Goal: Task Accomplishment & Management: Manage account settings

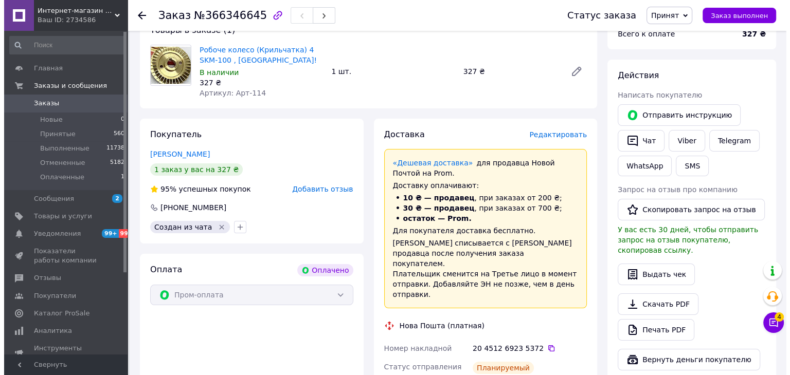
scroll to position [103, 0]
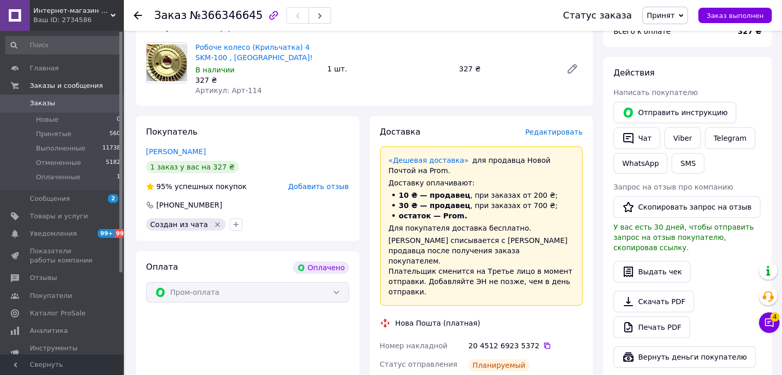
click at [554, 134] on span "Редактировать" at bounding box center [554, 132] width 58 height 8
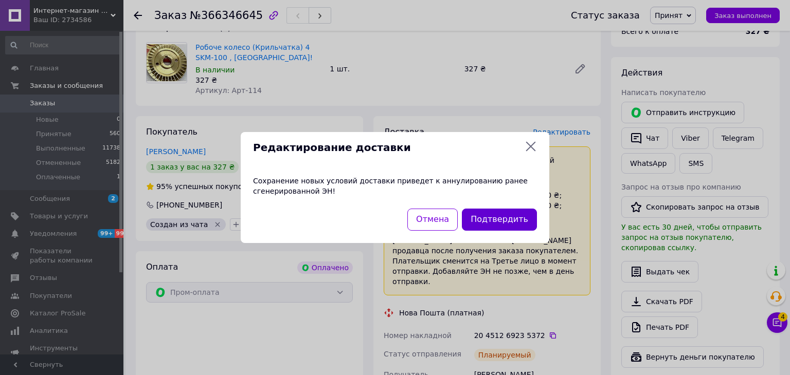
click at [500, 222] on button "Подтвердить" at bounding box center [499, 220] width 75 height 22
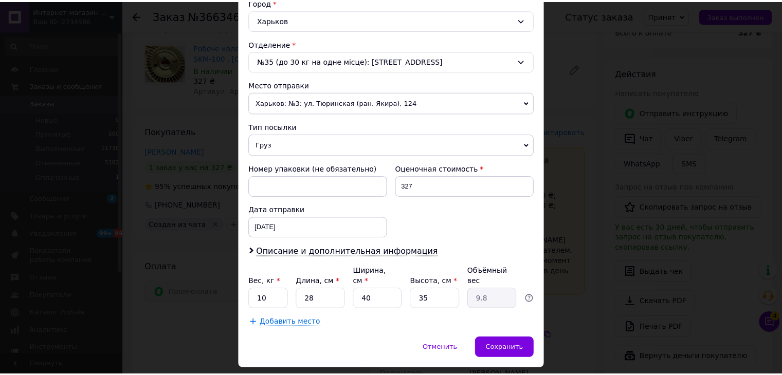
scroll to position [305, 0]
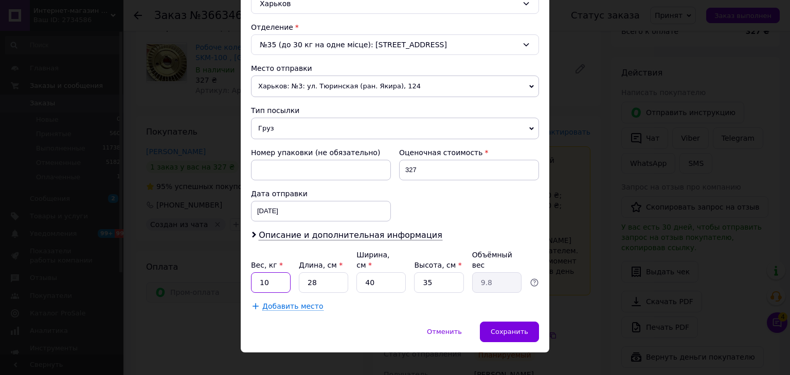
click at [276, 273] on input "10" at bounding box center [271, 283] width 40 height 21
type input "1"
click at [327, 273] on input "28" at bounding box center [323, 283] width 49 height 21
type input "2"
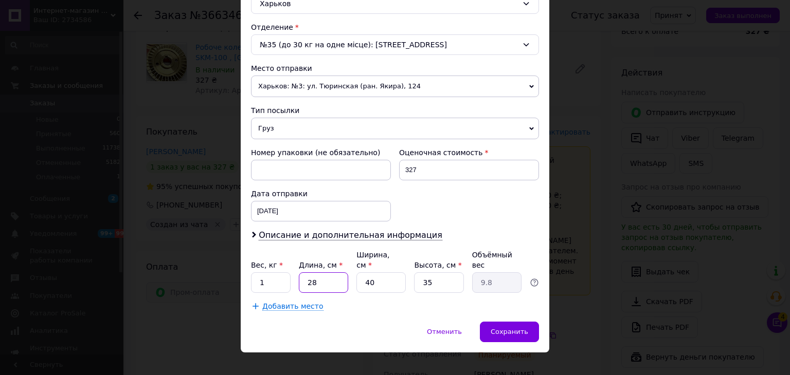
type input "0.7"
type input "1"
type input "0.35"
type input "10"
type input "3.5"
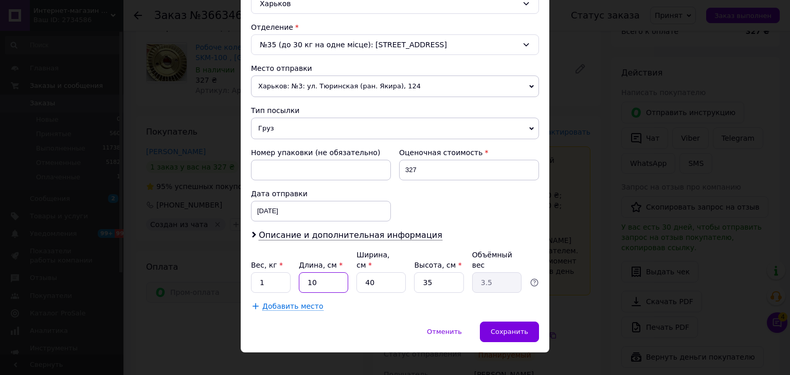
type input "10"
click at [392, 273] on input "40" at bounding box center [380, 283] width 49 height 21
type input "4"
type input "0.35"
type input "1"
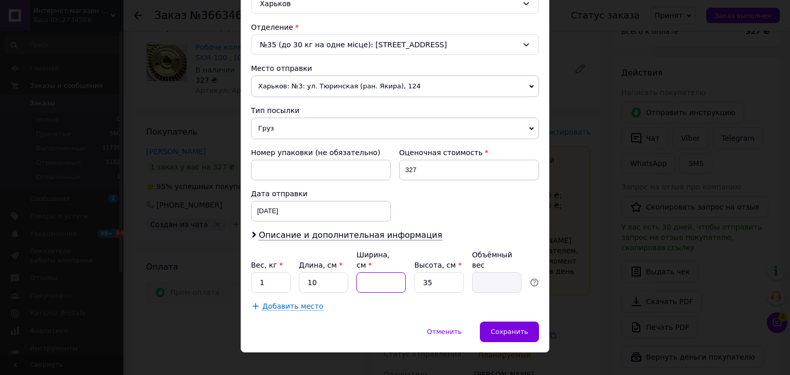
type input "0.1"
type input "12"
type input "1.05"
type input "1"
type input "0.1"
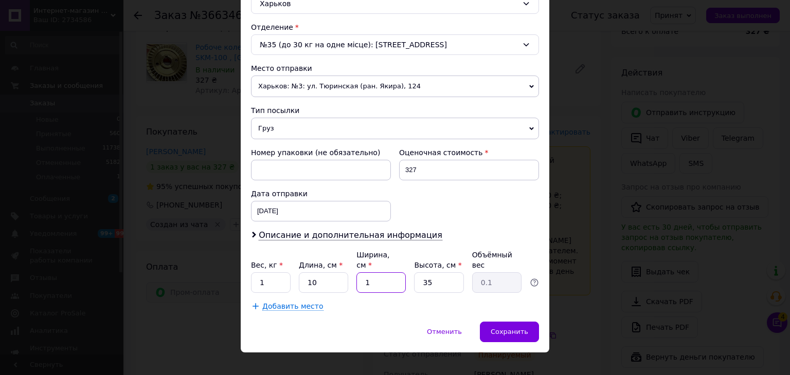
type input "15"
type input "1.31"
type input "15"
click at [436, 273] on input "35" at bounding box center [438, 283] width 49 height 21
click at [500, 324] on div "Сохранить" at bounding box center [509, 332] width 59 height 21
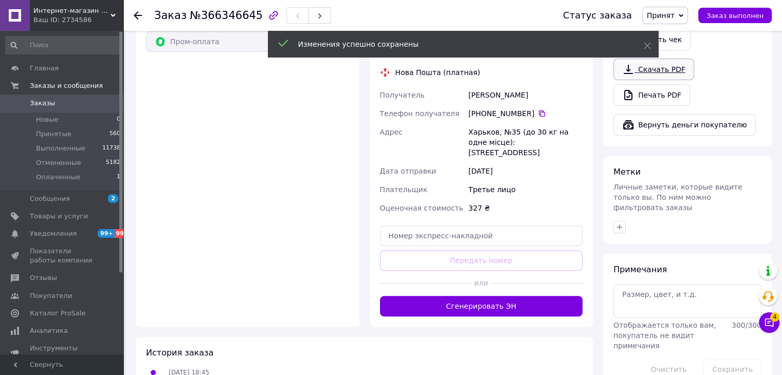
scroll to position [360, 0]
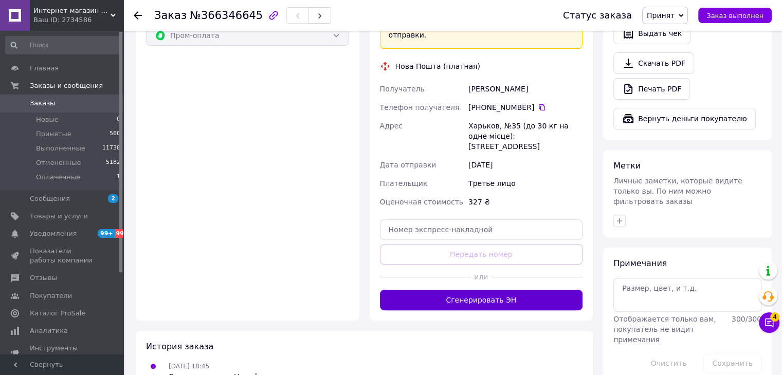
click at [463, 290] on button "Сгенерировать ЭН" at bounding box center [481, 300] width 203 height 21
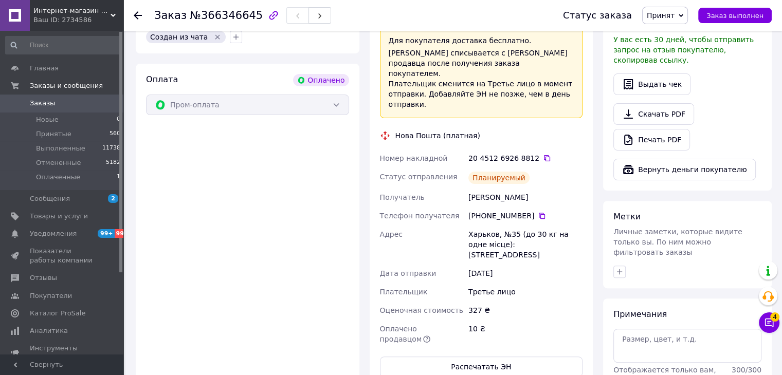
scroll to position [309, 0]
